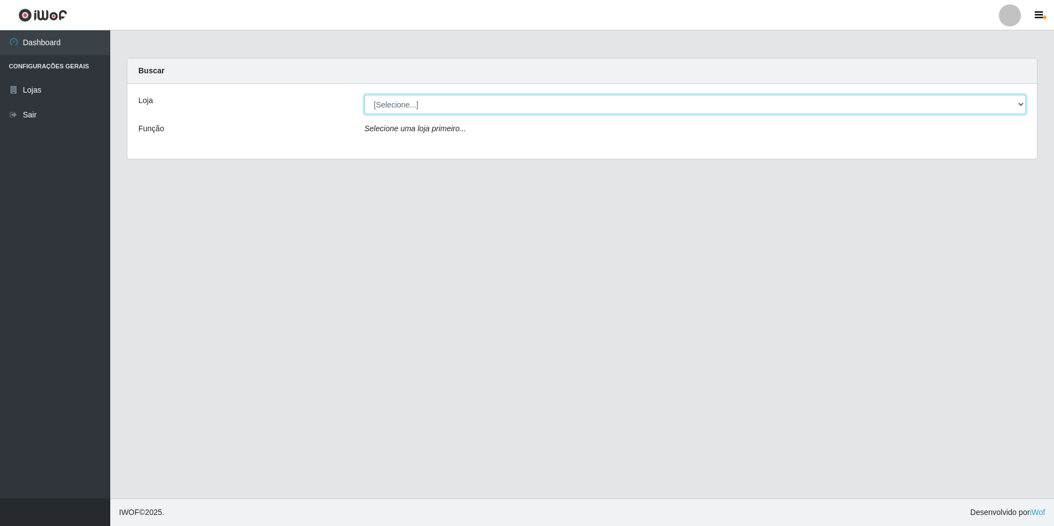
click at [529, 109] on select "[Selecione...] Extrabom - Loja 13 [GEOGRAPHIC_DATA]" at bounding box center [696, 104] width 662 height 19
select select "436"
click at [365, 95] on select "[Selecione...] Extrabom - Loja 13 [GEOGRAPHIC_DATA]" at bounding box center [696, 104] width 662 height 19
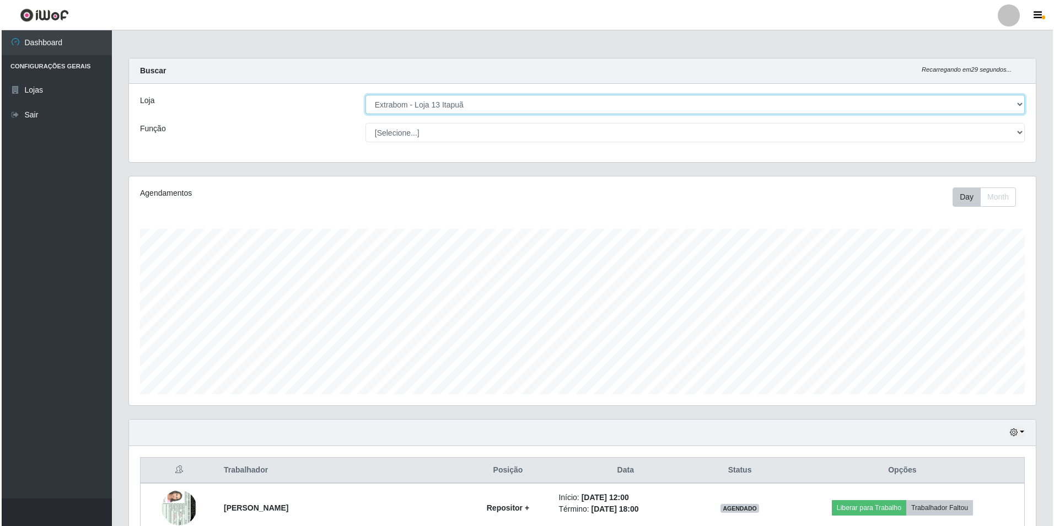
scroll to position [221, 0]
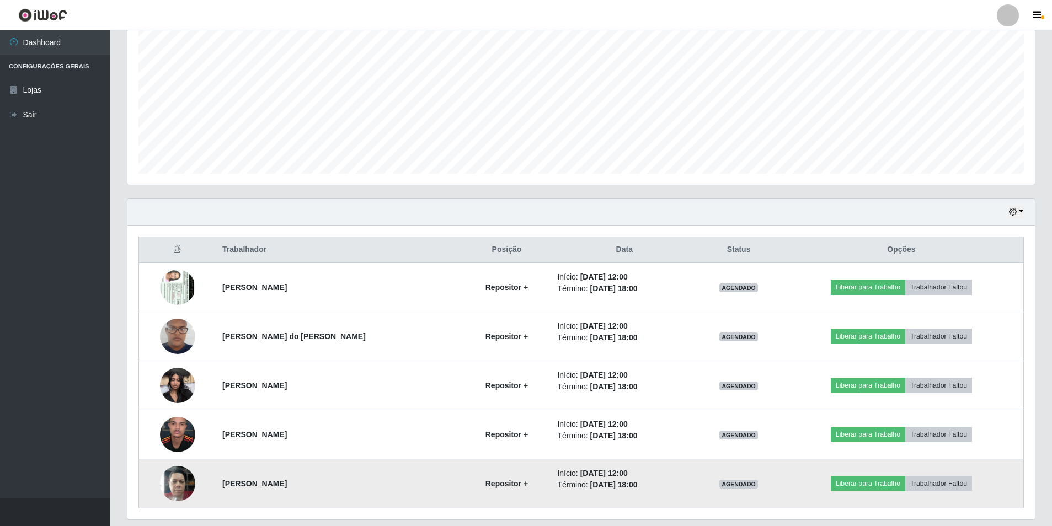
click at [179, 490] on img at bounding box center [177, 483] width 35 height 47
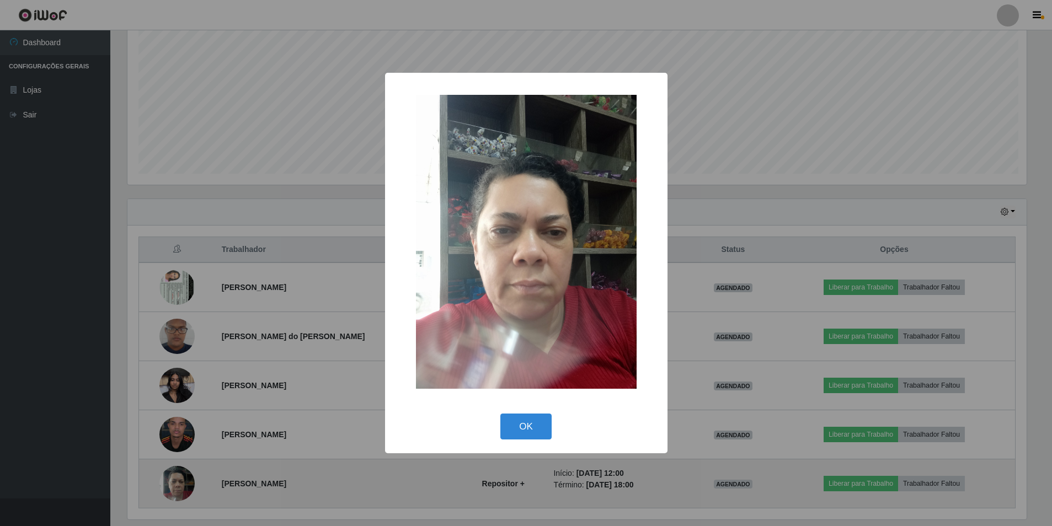
scroll to position [229, 902]
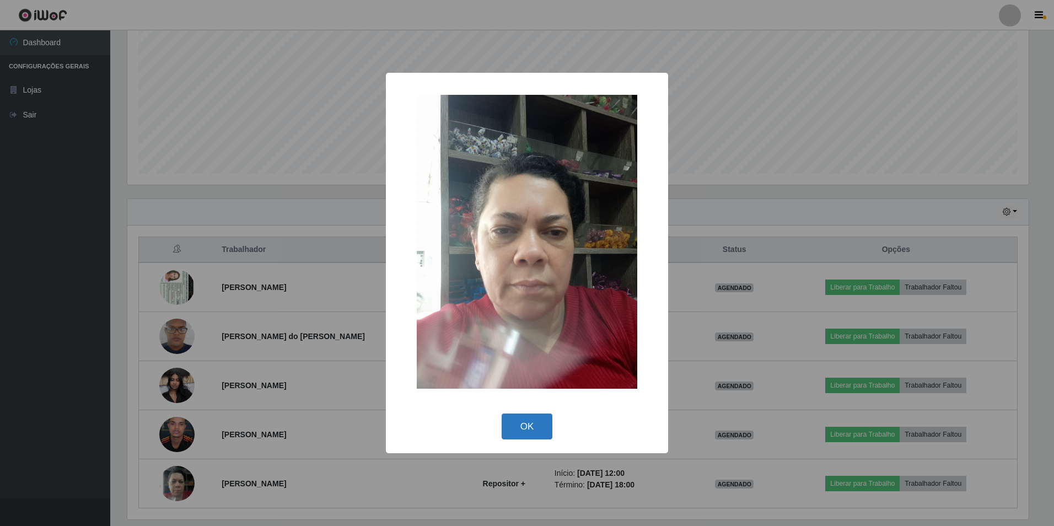
click at [528, 422] on button "OK" at bounding box center [527, 427] width 51 height 26
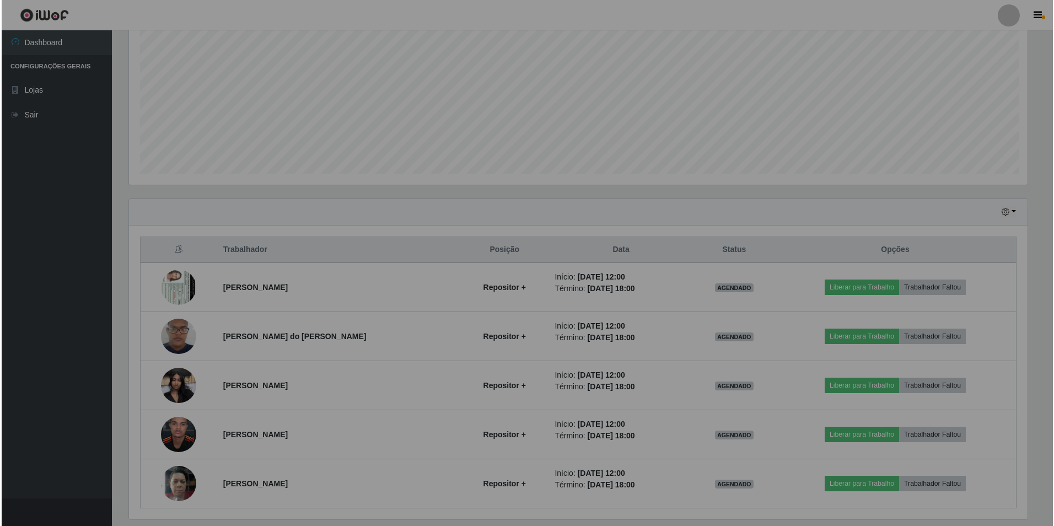
scroll to position [229, 907]
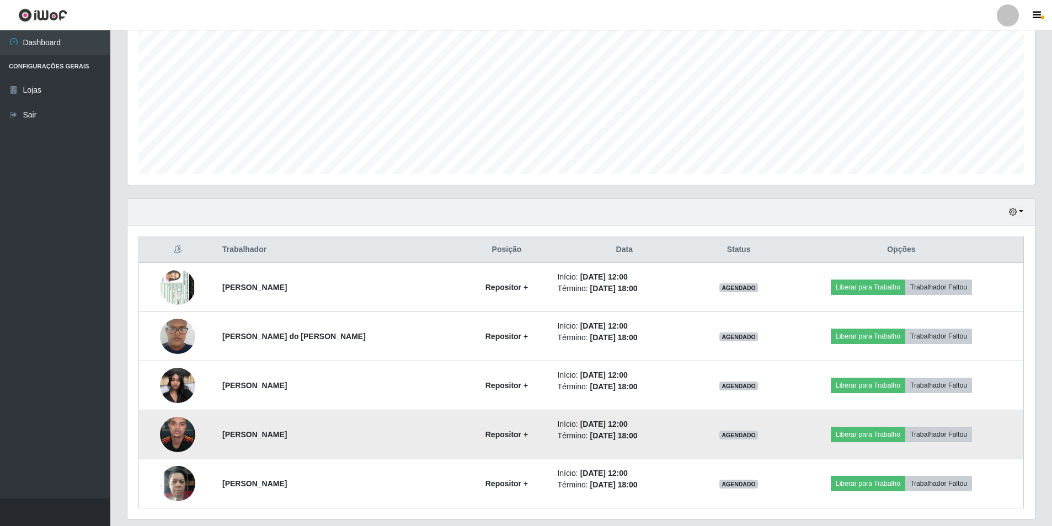
click at [184, 433] on img at bounding box center [177, 434] width 35 height 78
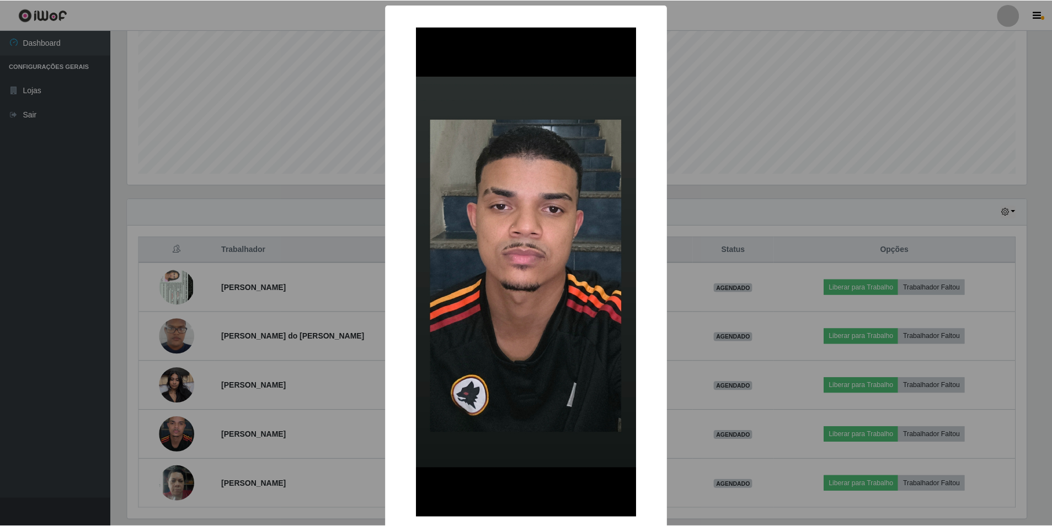
scroll to position [61, 0]
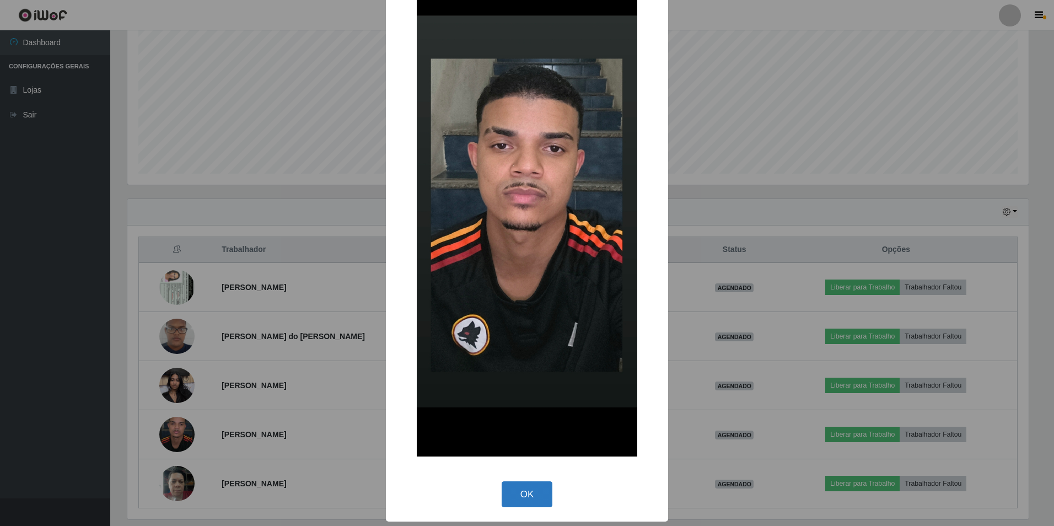
click at [529, 497] on button "OK" at bounding box center [527, 494] width 51 height 26
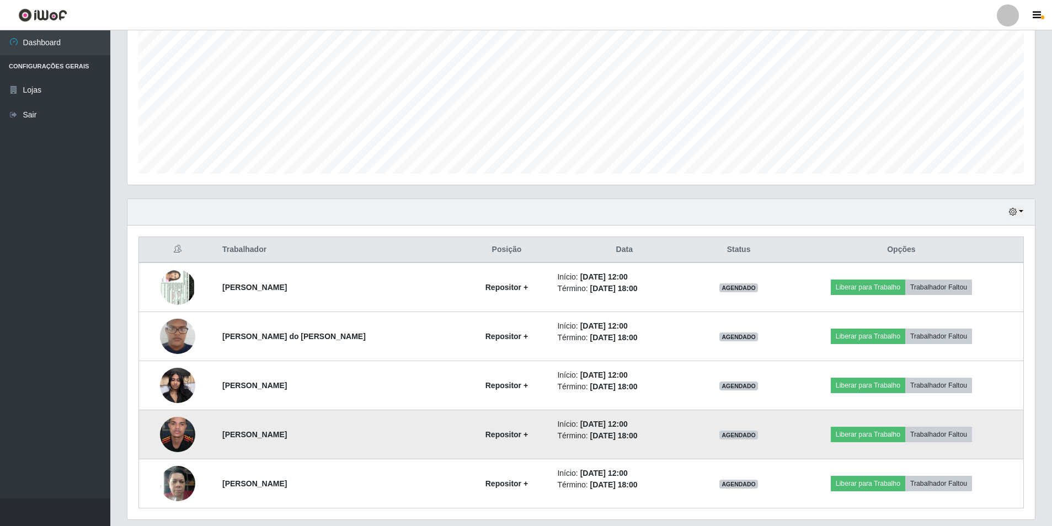
scroll to position [229, 907]
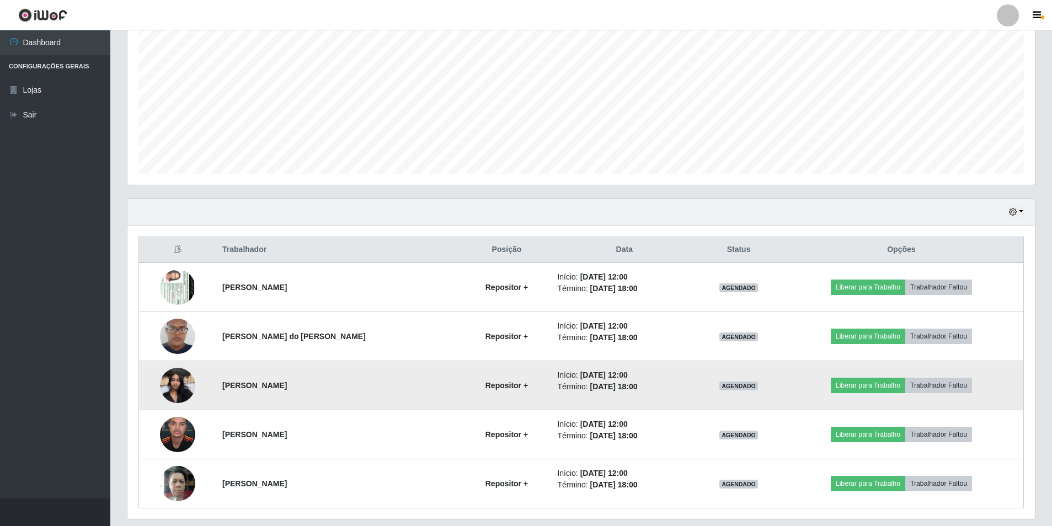
click at [173, 383] on img at bounding box center [177, 385] width 35 height 47
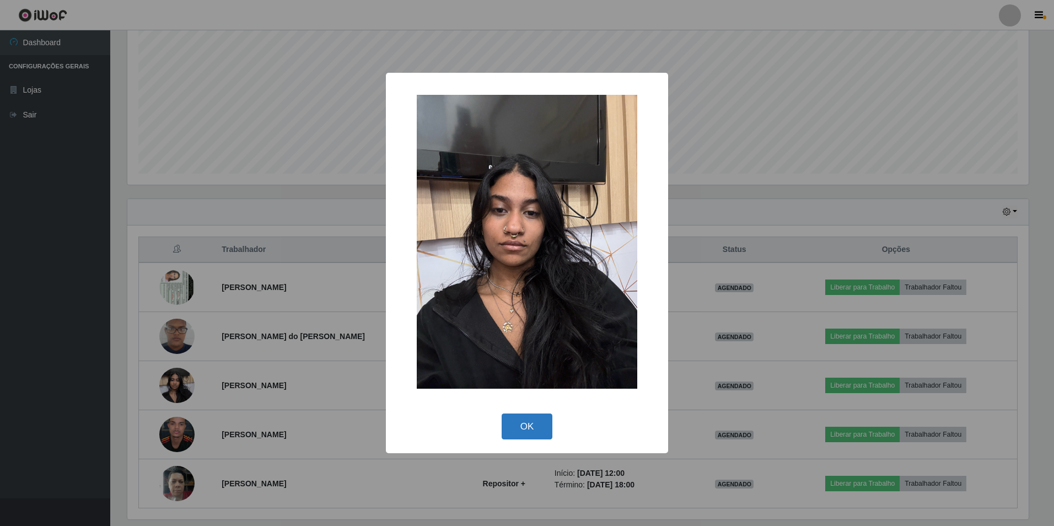
click at [526, 425] on button "OK" at bounding box center [527, 427] width 51 height 26
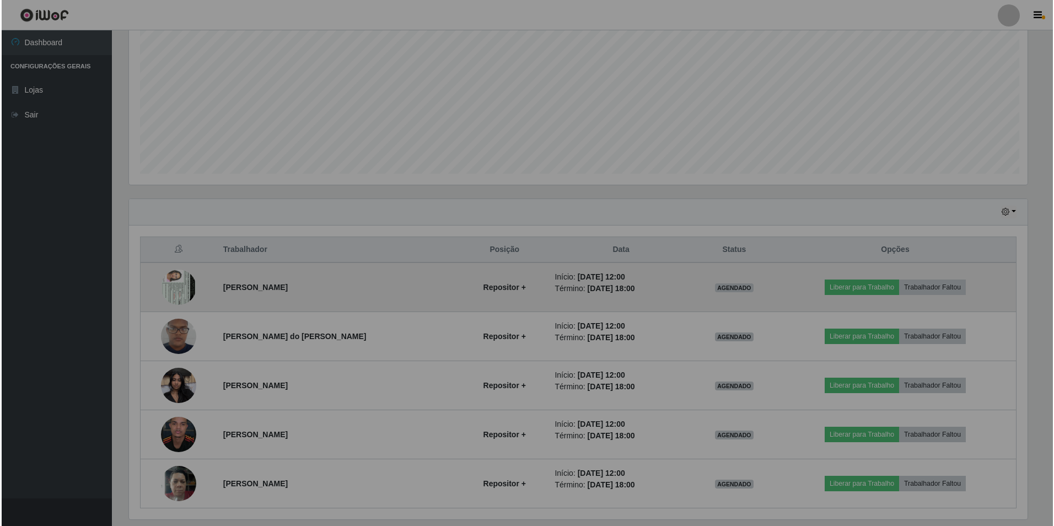
scroll to position [229, 907]
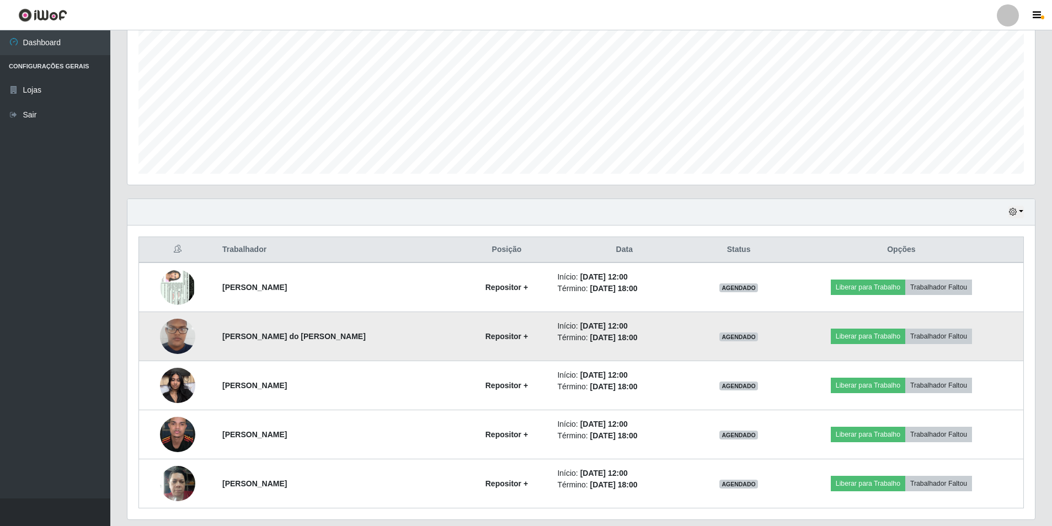
click at [174, 330] on img at bounding box center [177, 336] width 35 height 63
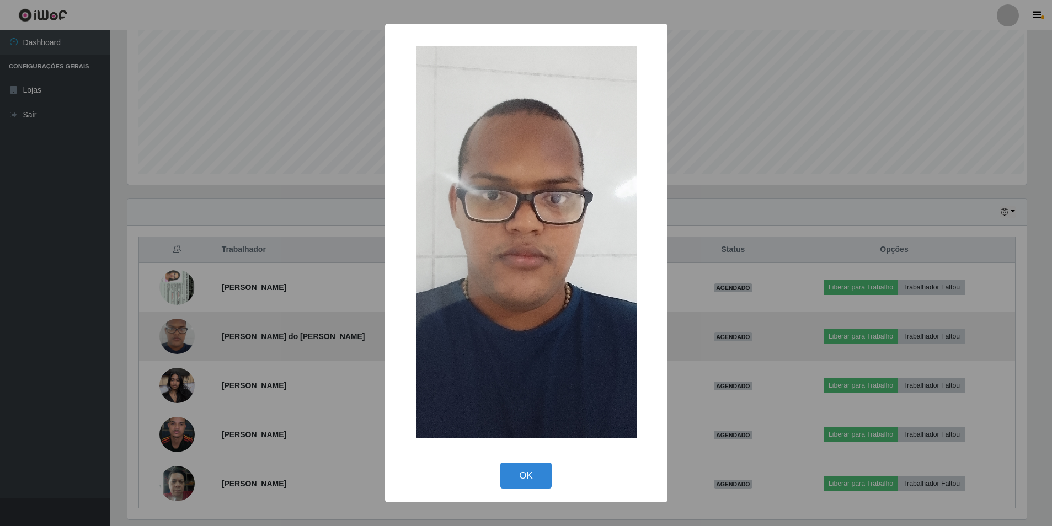
scroll to position [229, 902]
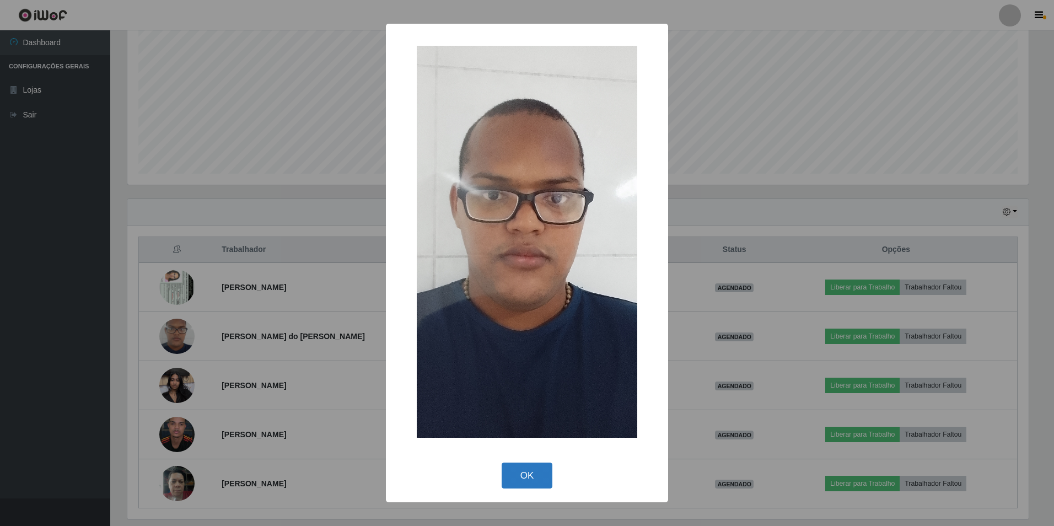
click at [513, 468] on button "OK" at bounding box center [527, 476] width 51 height 26
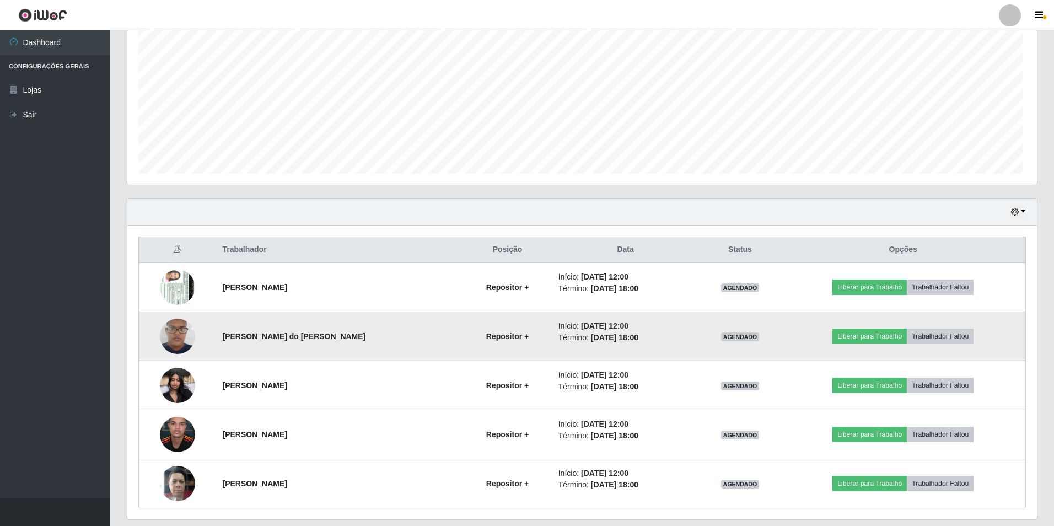
scroll to position [229, 907]
click at [180, 339] on img at bounding box center [177, 336] width 35 height 63
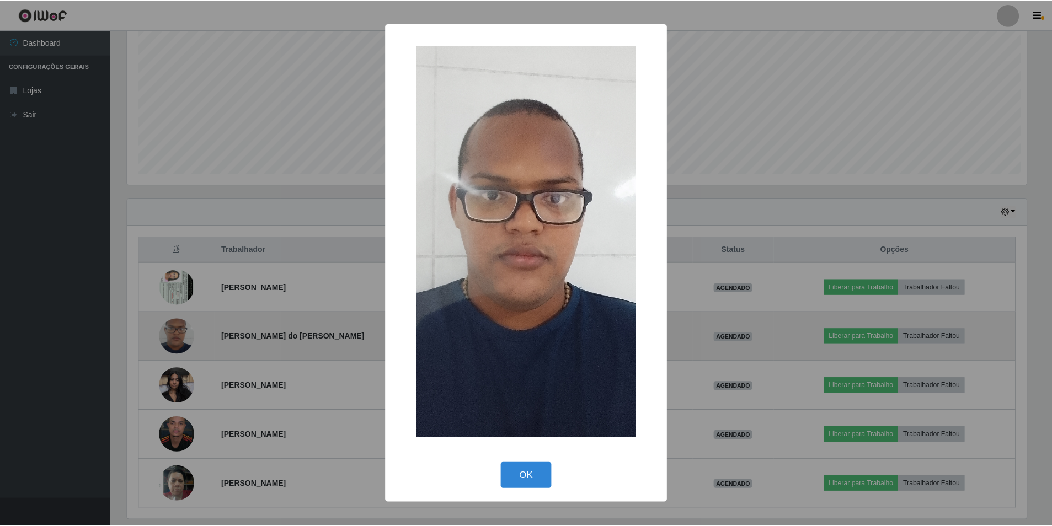
scroll to position [229, 902]
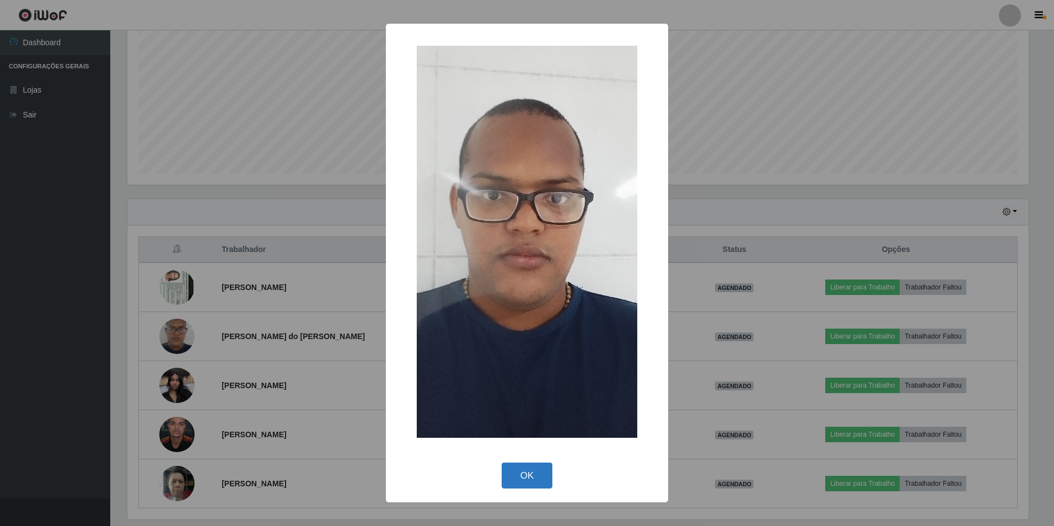
click at [526, 479] on button "OK" at bounding box center [527, 476] width 51 height 26
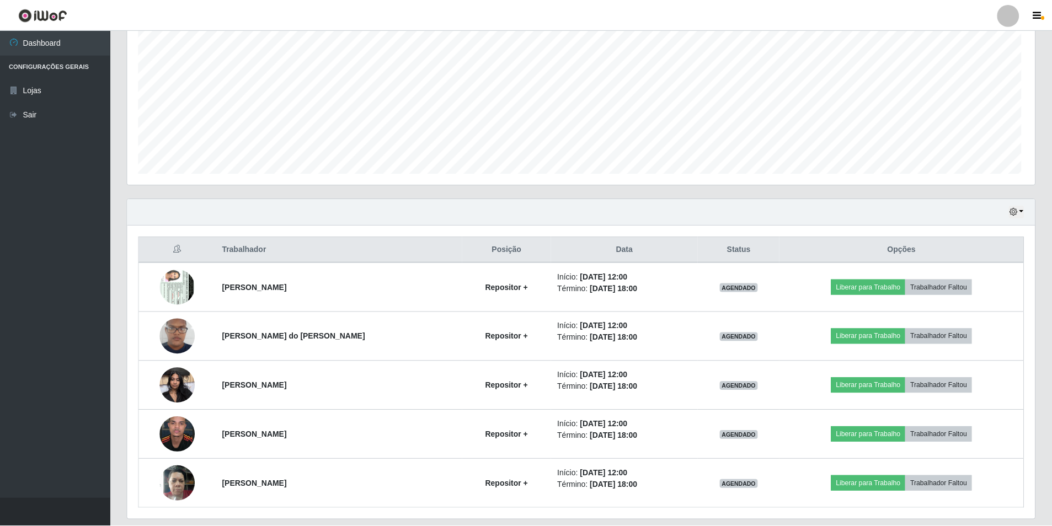
scroll to position [229, 907]
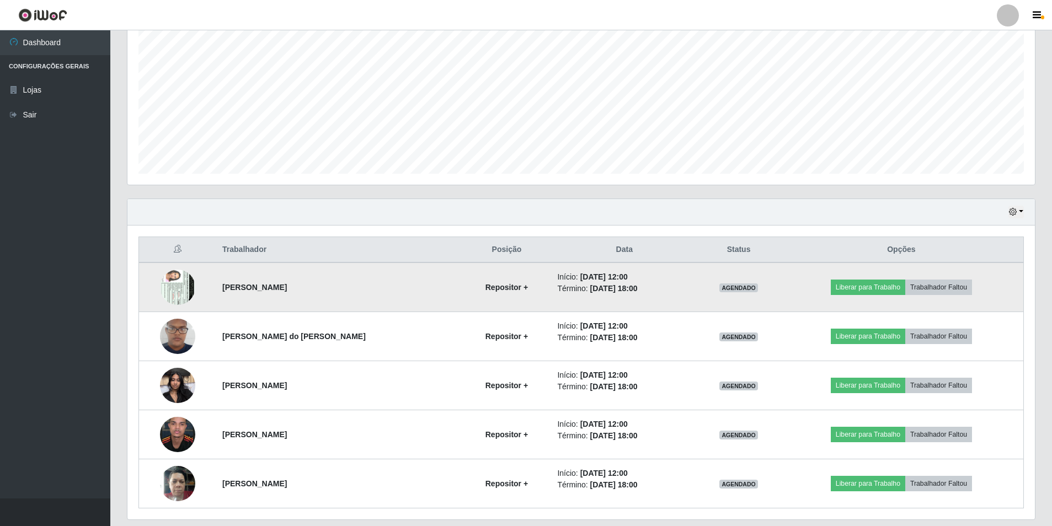
click at [178, 281] on img at bounding box center [177, 287] width 35 height 78
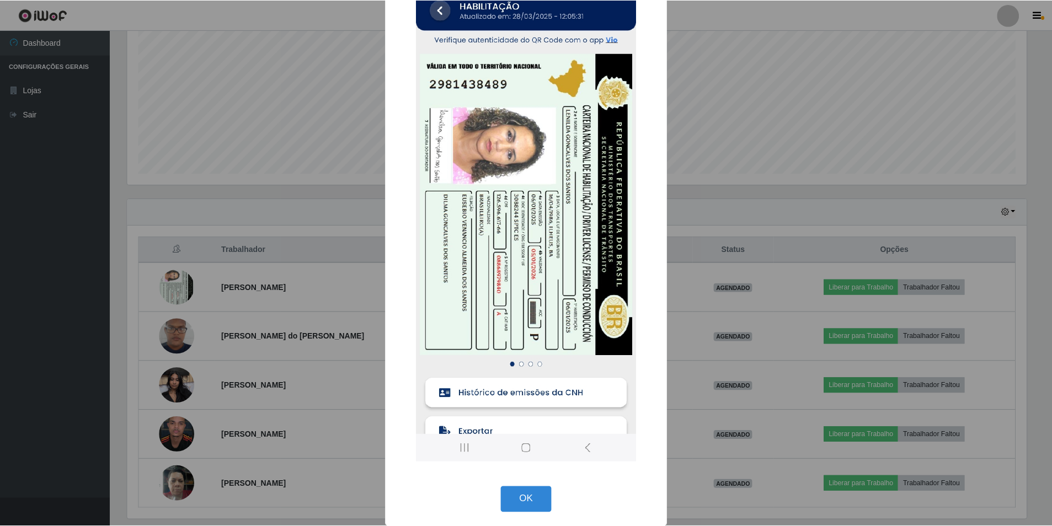
scroll to position [61, 0]
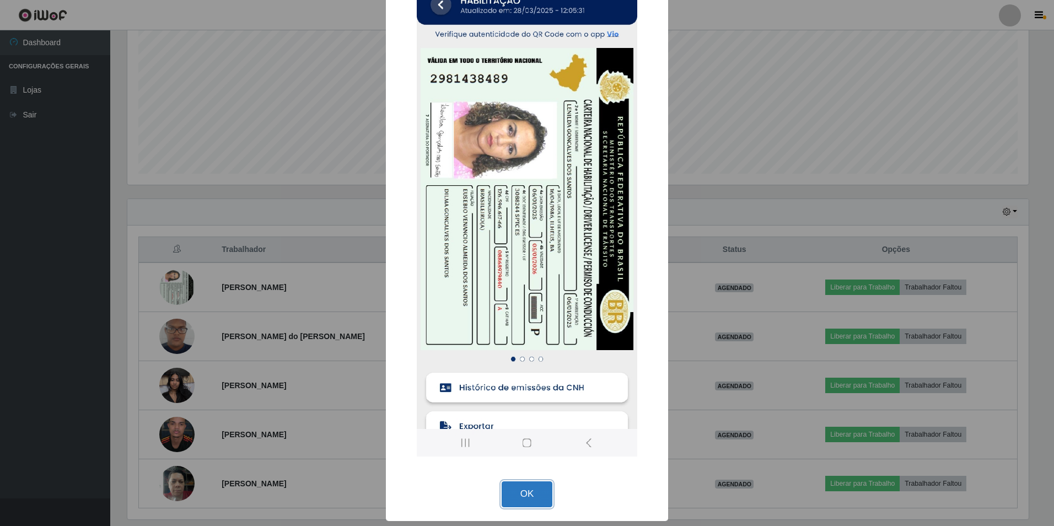
click at [523, 491] on button "OK" at bounding box center [527, 494] width 51 height 26
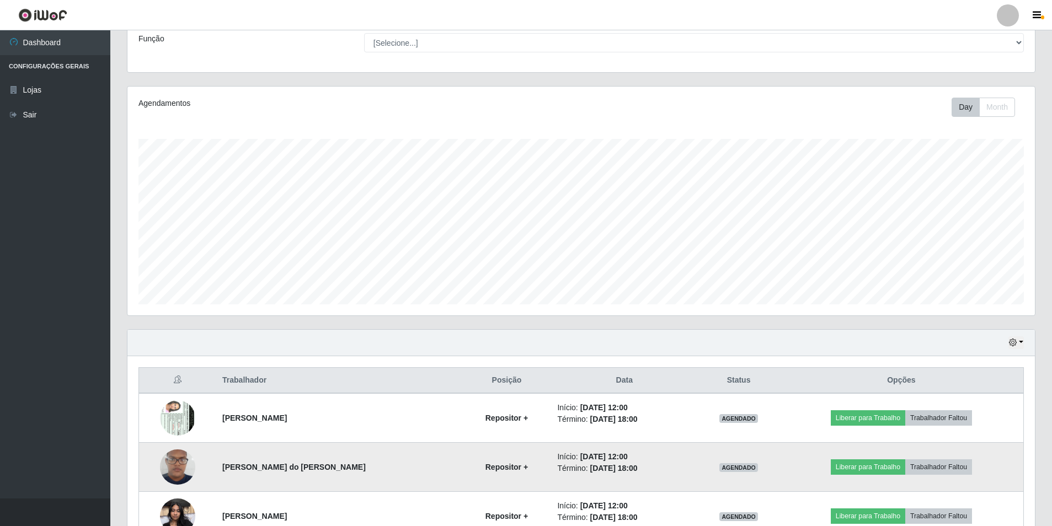
scroll to position [200, 0]
